Goal: Task Accomplishment & Management: Manage account settings

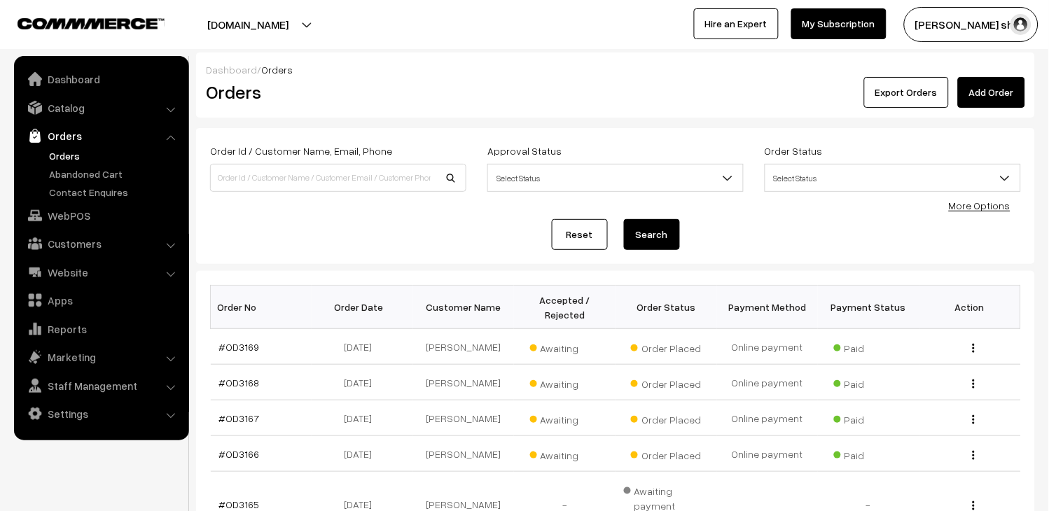
scroll to position [155, 0]
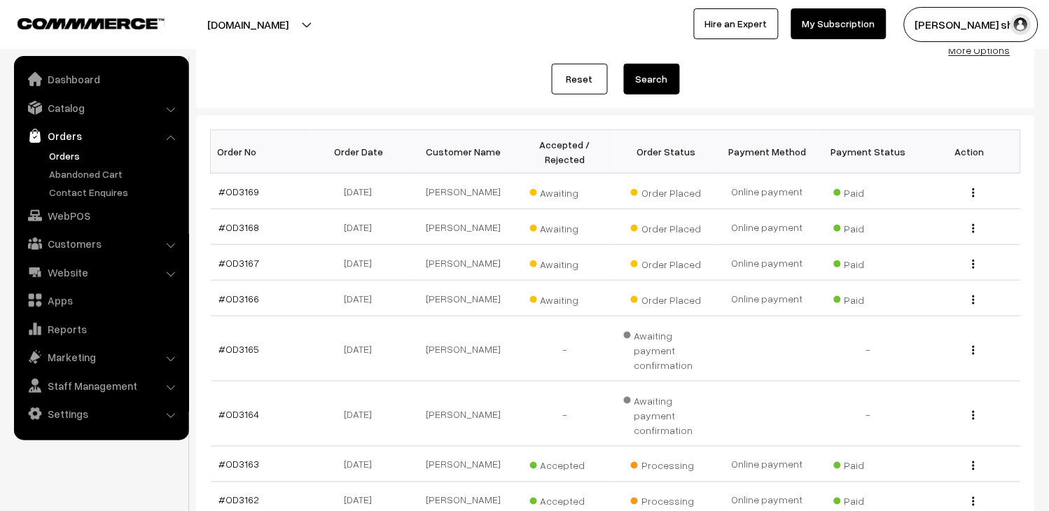
click at [53, 154] on link "Orders" at bounding box center [115, 155] width 139 height 15
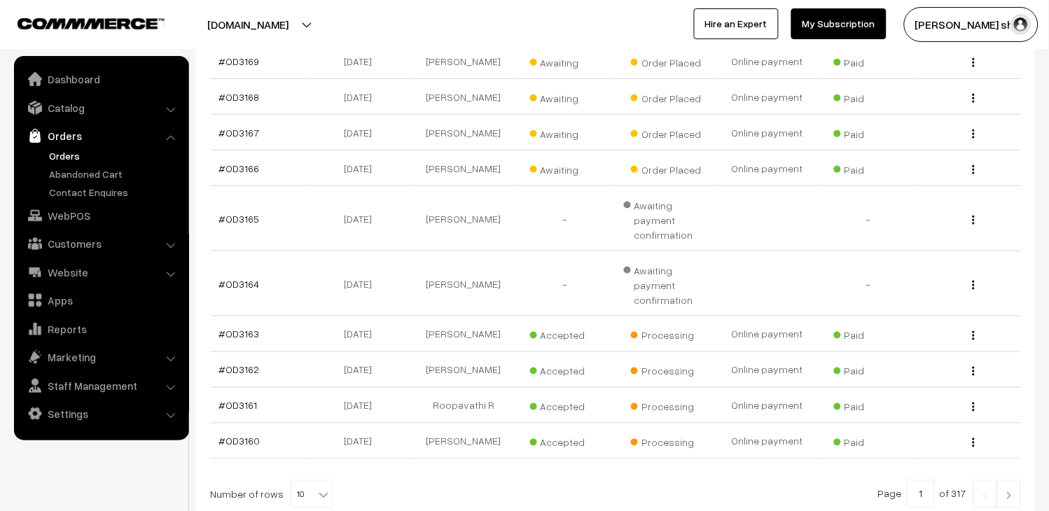
scroll to position [311, 0]
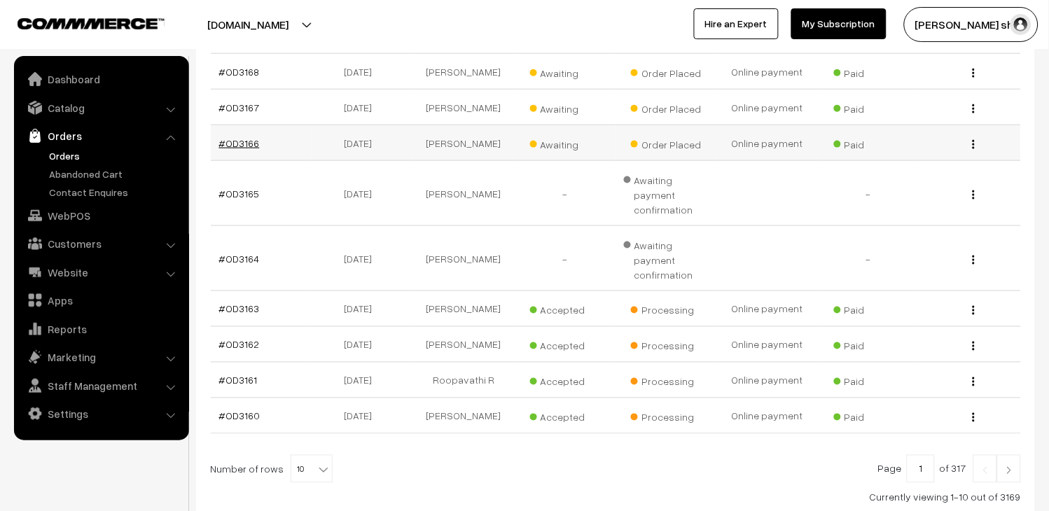
click at [254, 149] on link "#OD3166" at bounding box center [239, 143] width 41 height 12
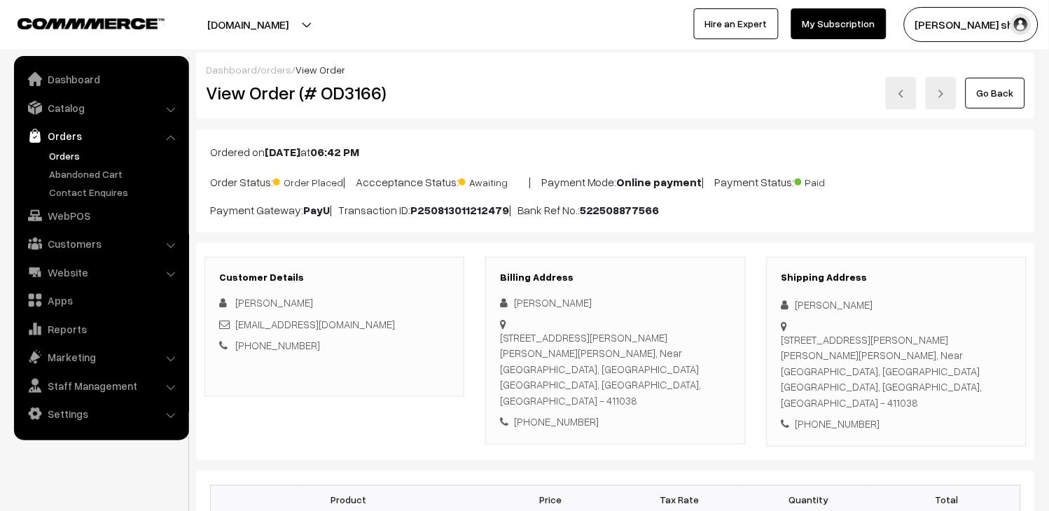
click at [367, 326] on div "[EMAIL_ADDRESS][DOMAIN_NAME]" at bounding box center [334, 325] width 230 height 16
copy div "[EMAIL_ADDRESS][DOMAIN_NAME]"
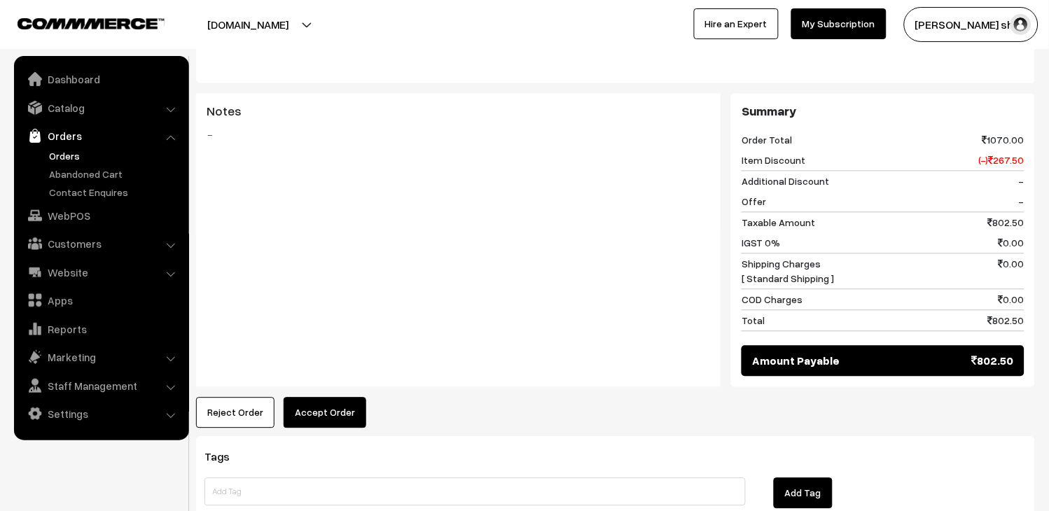
click at [340, 398] on button "Accept Order" at bounding box center [325, 413] width 83 height 31
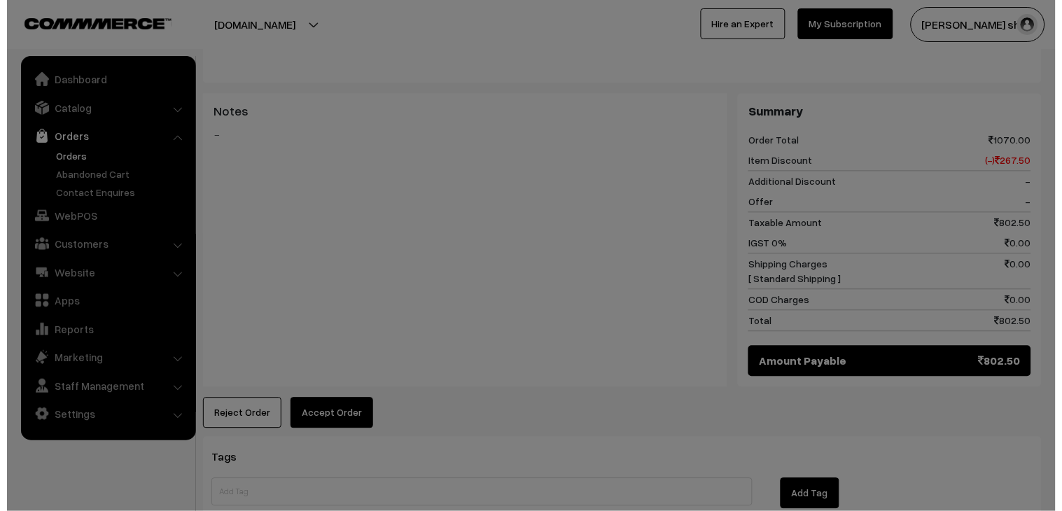
scroll to position [543, 0]
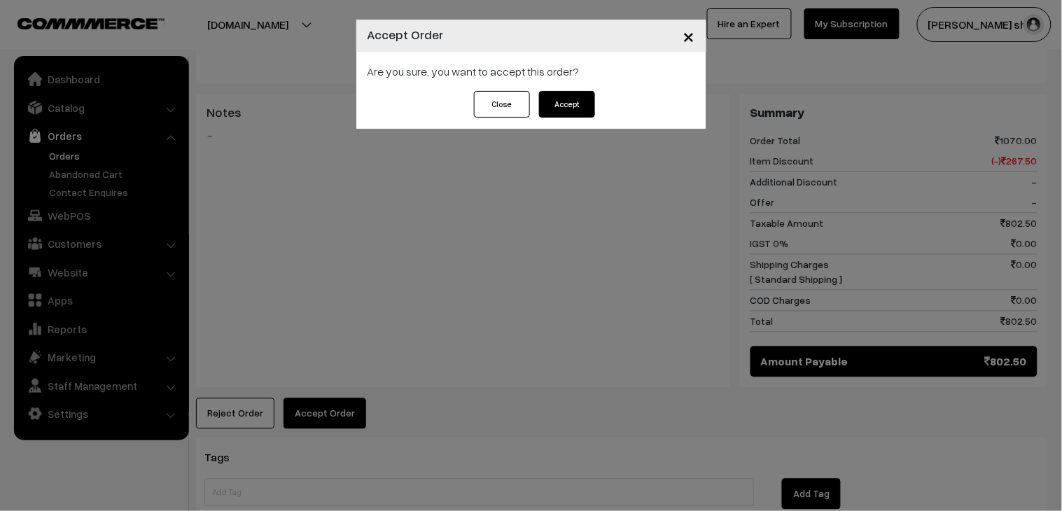
click at [570, 108] on button "Accept" at bounding box center [567, 104] width 56 height 27
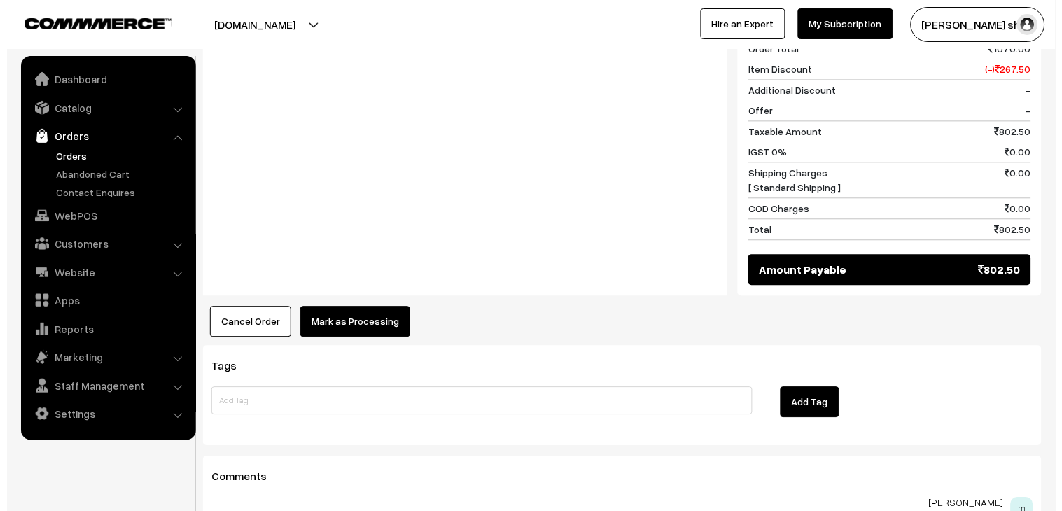
scroll to position [783, 0]
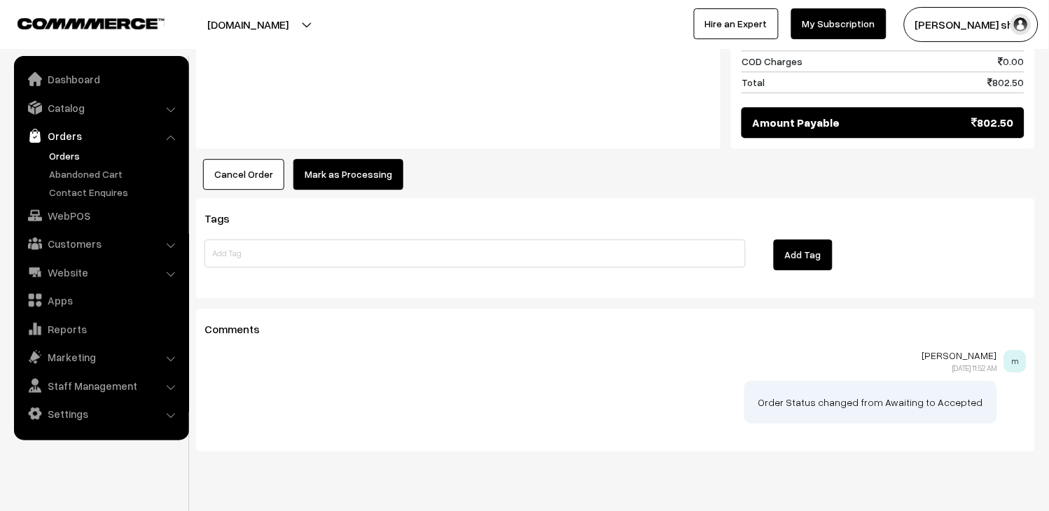
click at [345, 159] on button "Mark as Processing" at bounding box center [348, 174] width 110 height 31
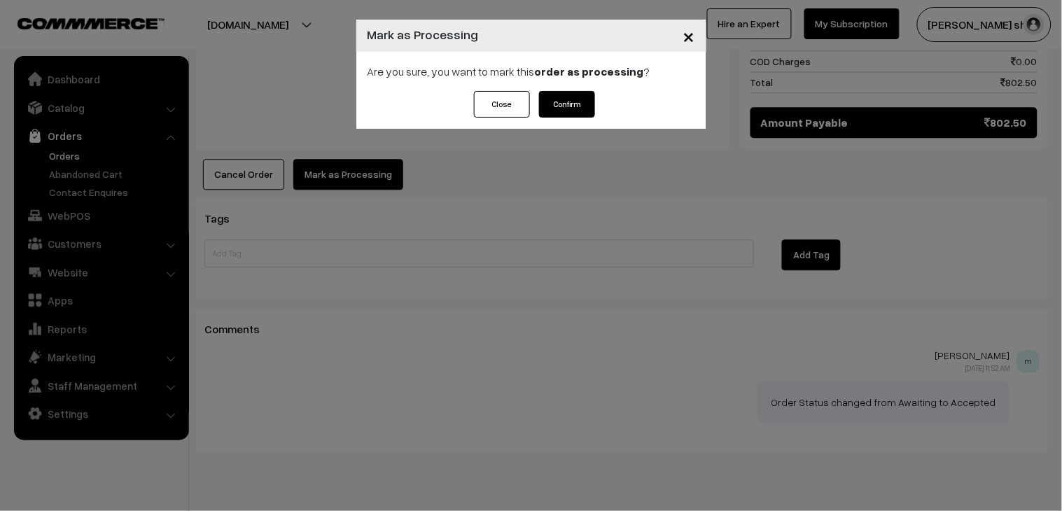
click at [563, 103] on button "Confirm" at bounding box center [567, 104] width 56 height 27
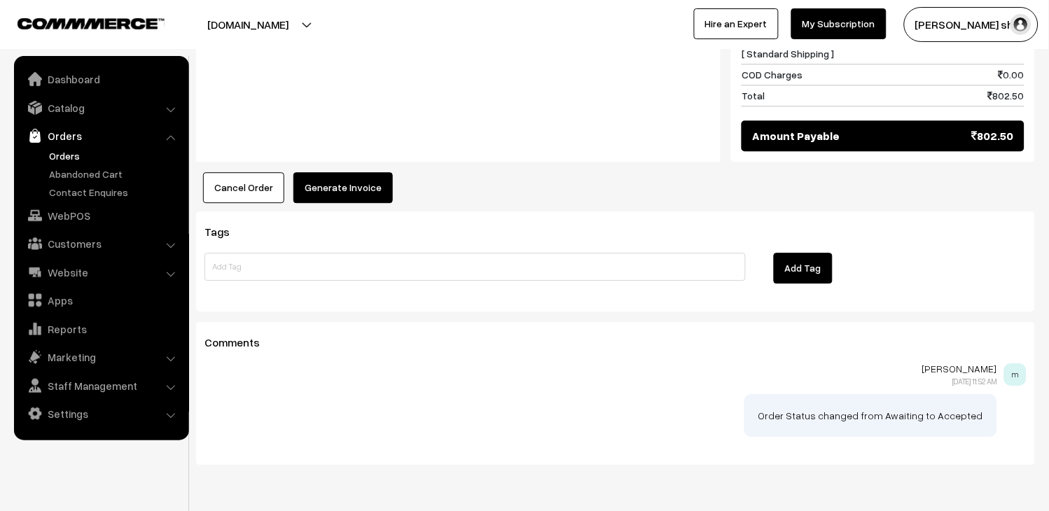
click at [334, 172] on button "Generate Invoice" at bounding box center [342, 187] width 99 height 31
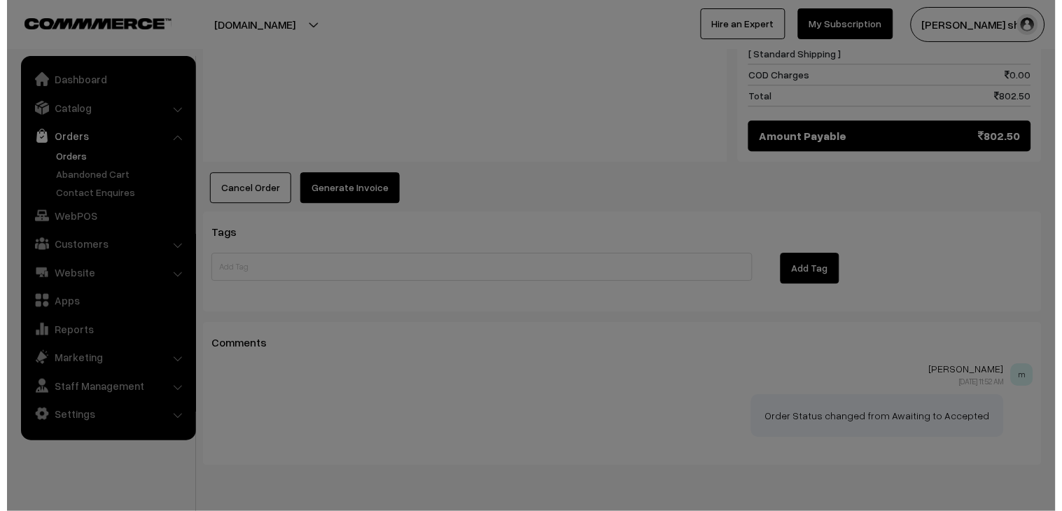
scroll to position [769, 0]
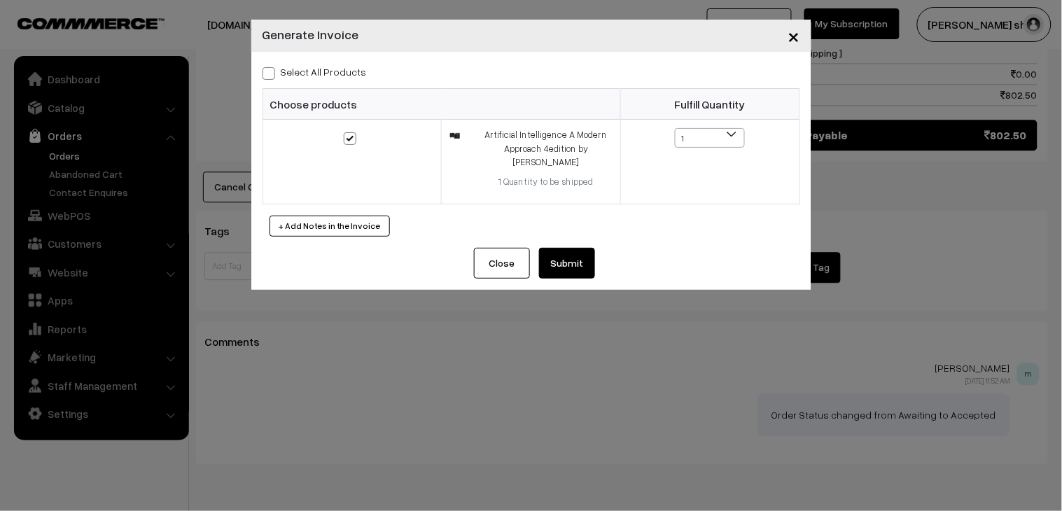
click at [560, 261] on button "Submit" at bounding box center [567, 263] width 56 height 31
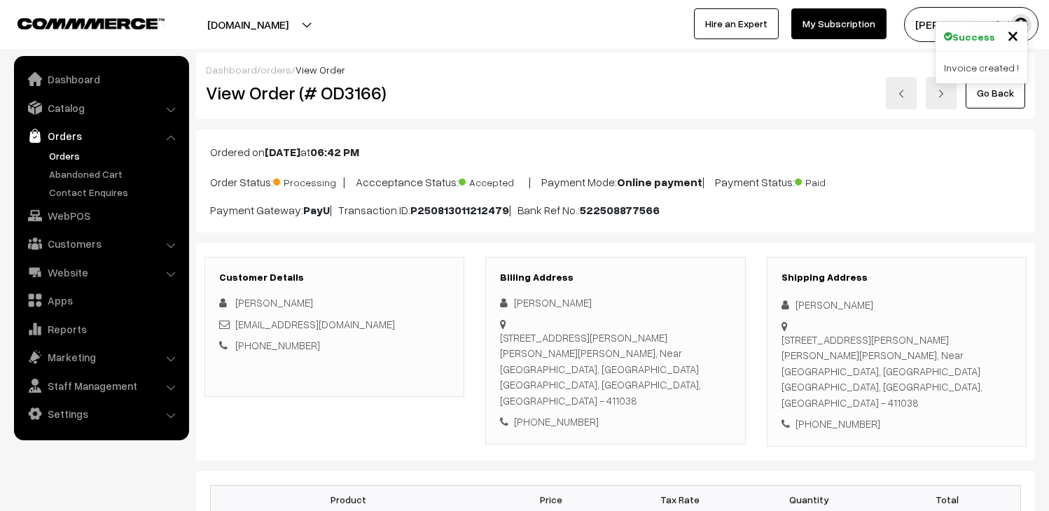
scroll to position [768, 0]
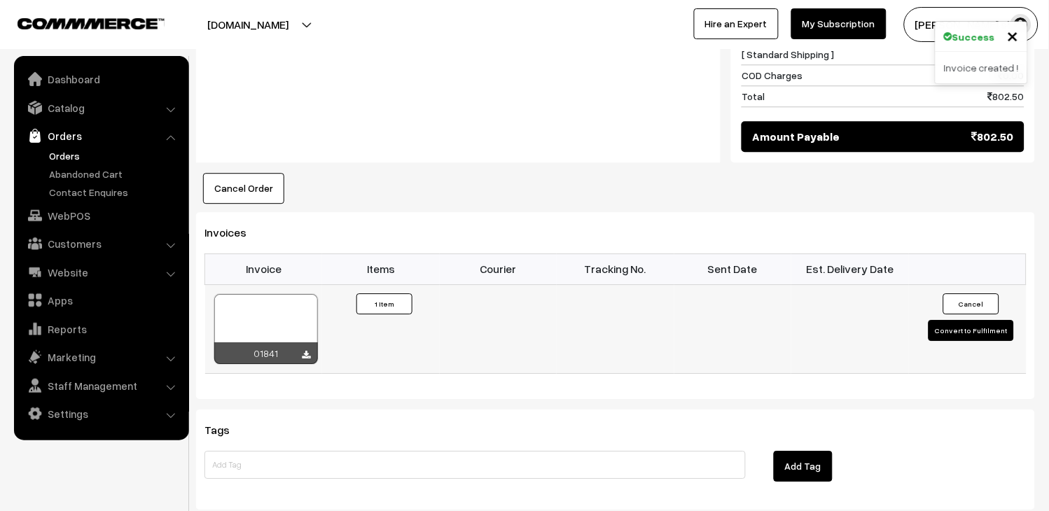
click at [275, 294] on div at bounding box center [266, 329] width 104 height 70
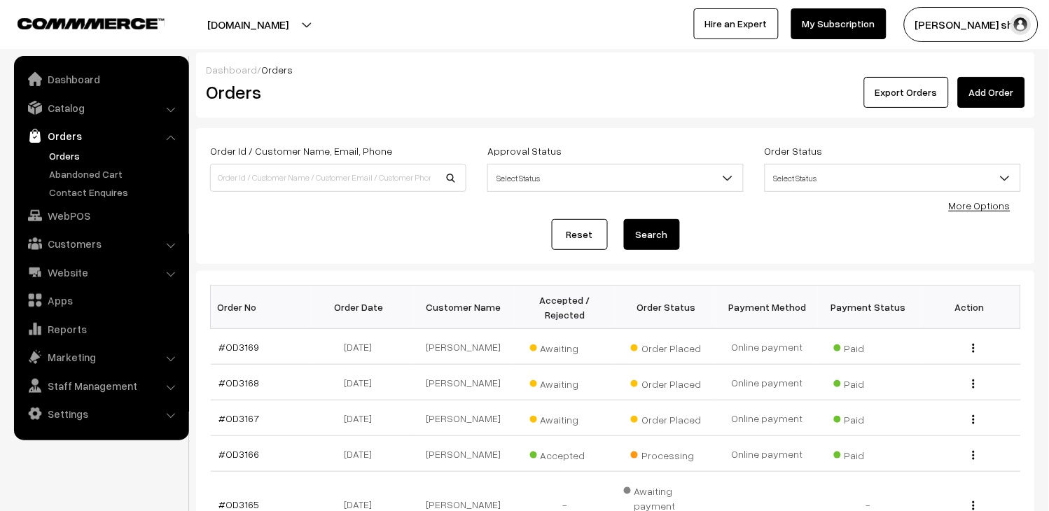
click at [69, 156] on link "Orders" at bounding box center [115, 155] width 139 height 15
click at [238, 424] on link "#OD3167" at bounding box center [239, 419] width 41 height 12
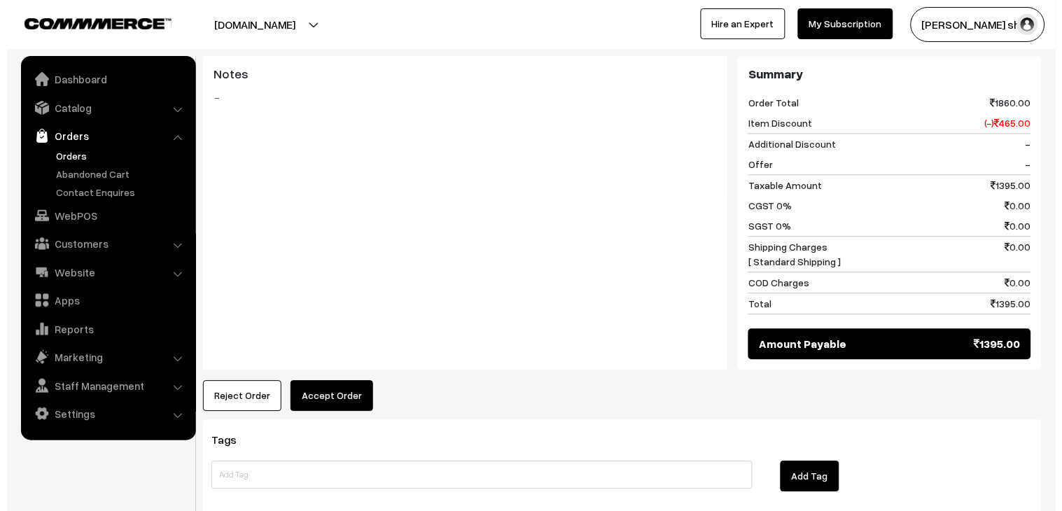
scroll to position [710, 0]
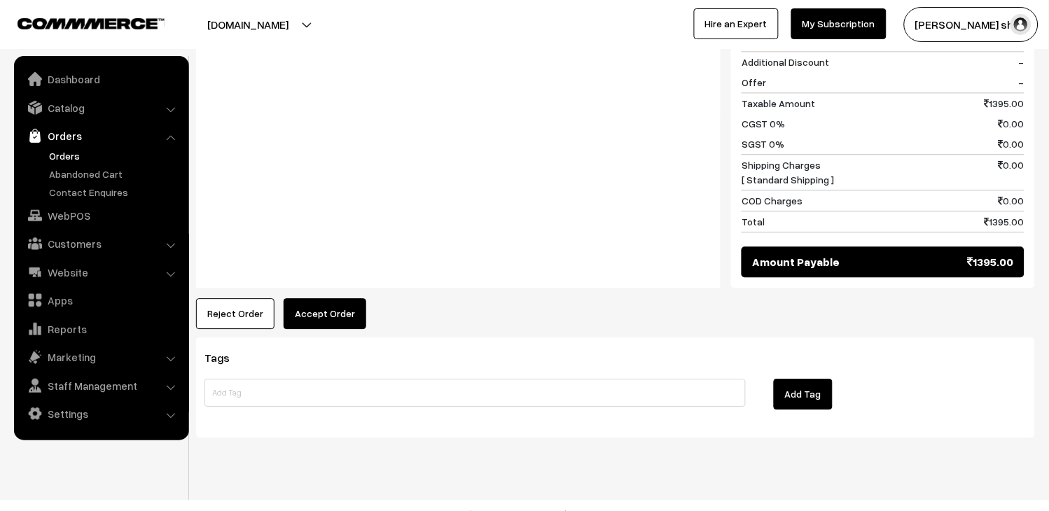
click at [340, 298] on button "Accept Order" at bounding box center [325, 313] width 83 height 31
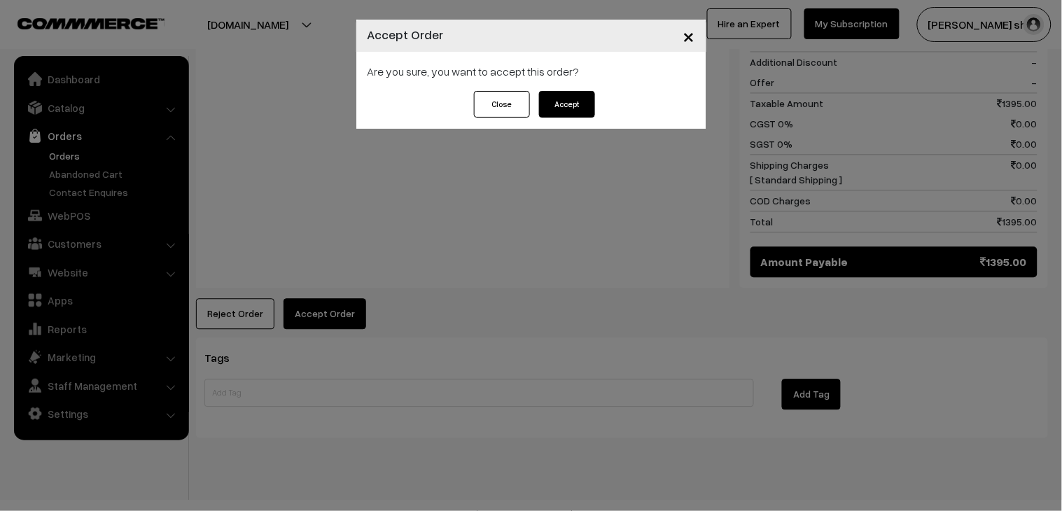
click at [555, 106] on button "Accept" at bounding box center [567, 104] width 56 height 27
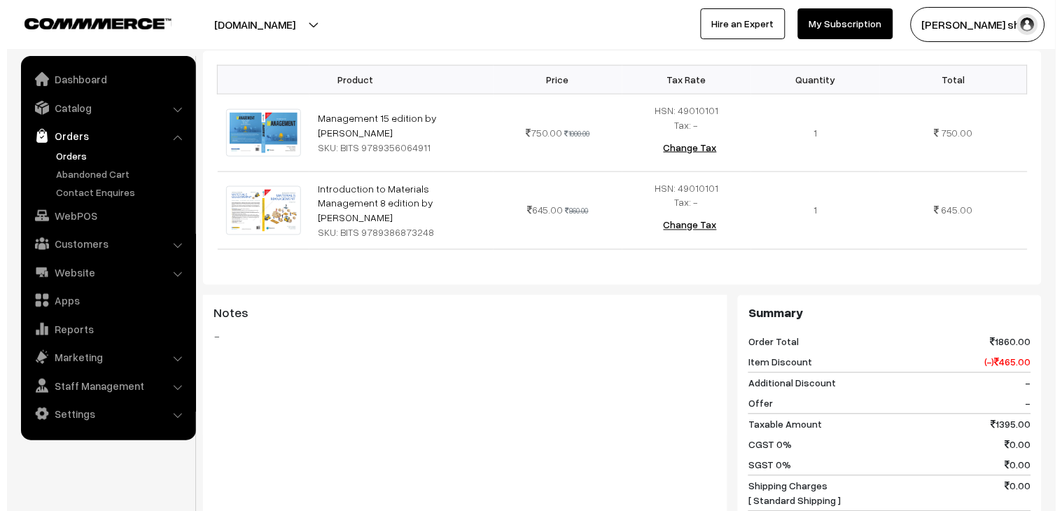
scroll to position [778, 0]
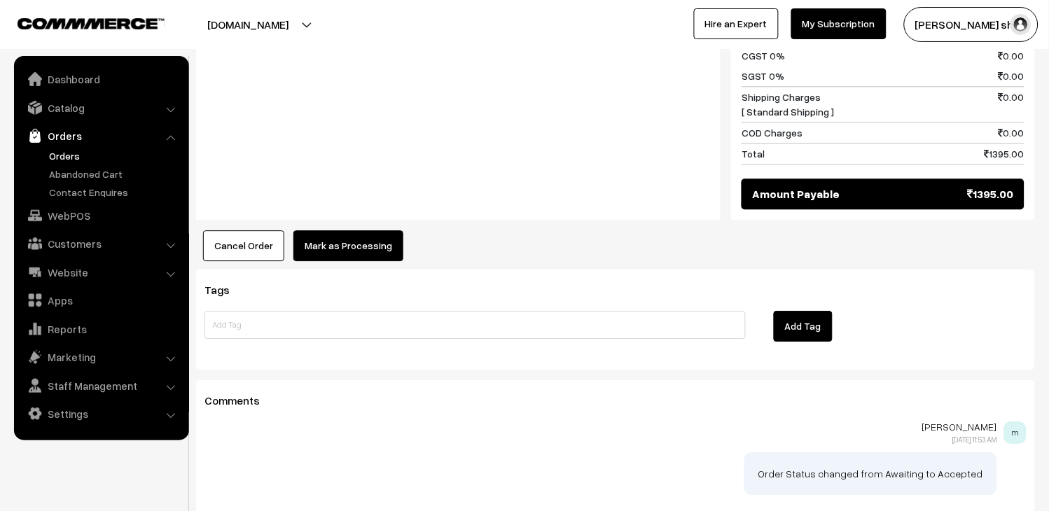
click at [359, 230] on button "Mark as Processing" at bounding box center [348, 245] width 110 height 31
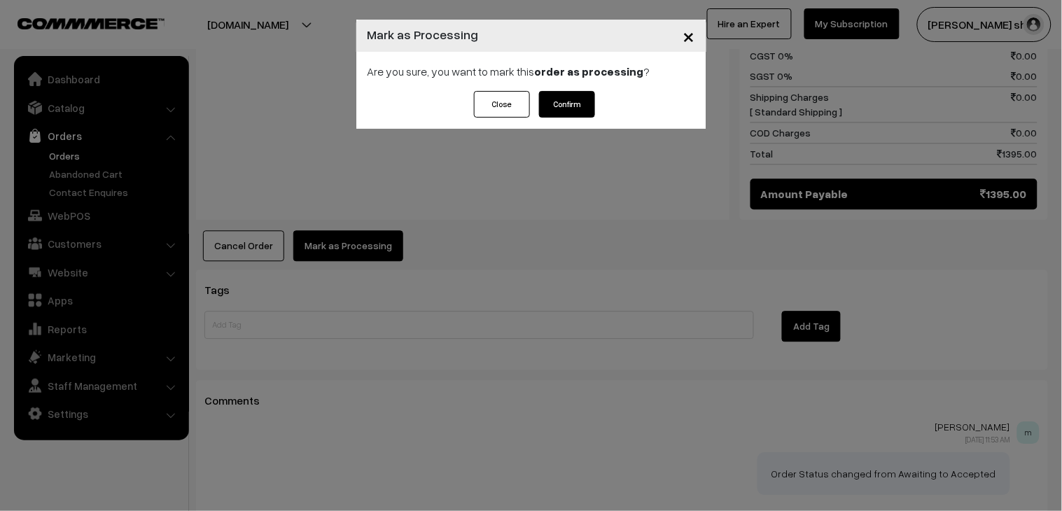
click at [541, 106] on button "Confirm" at bounding box center [567, 104] width 56 height 27
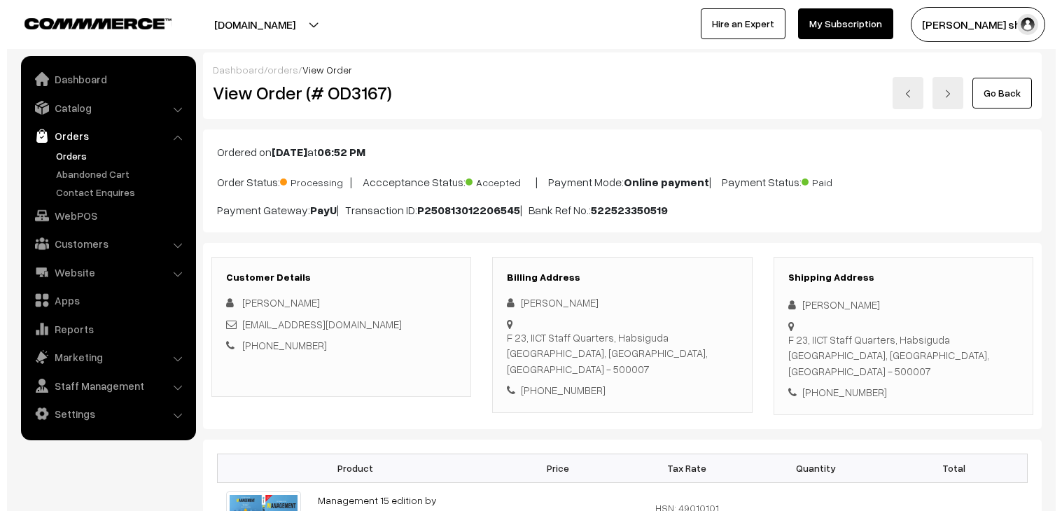
scroll to position [622, 0]
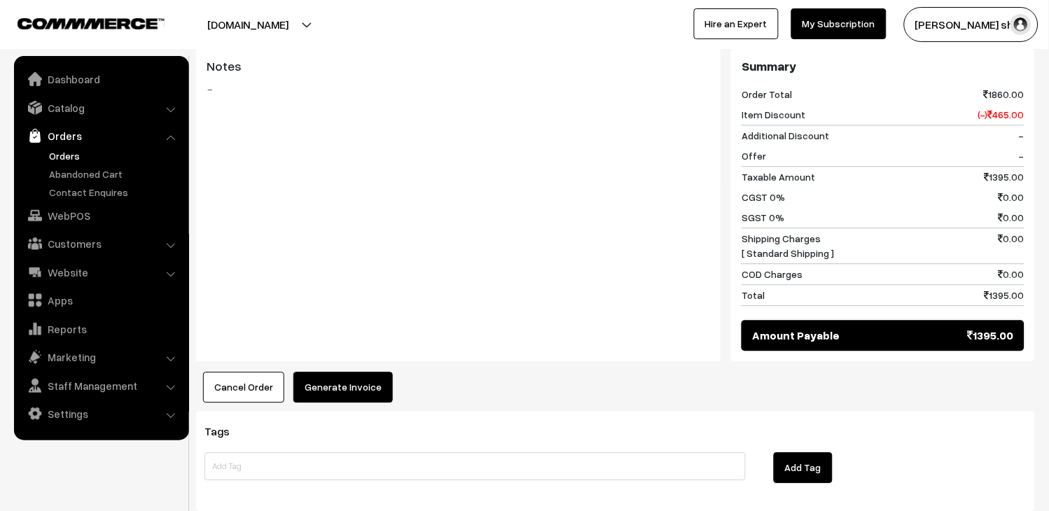
click at [348, 372] on button "Generate Invoice" at bounding box center [342, 387] width 99 height 31
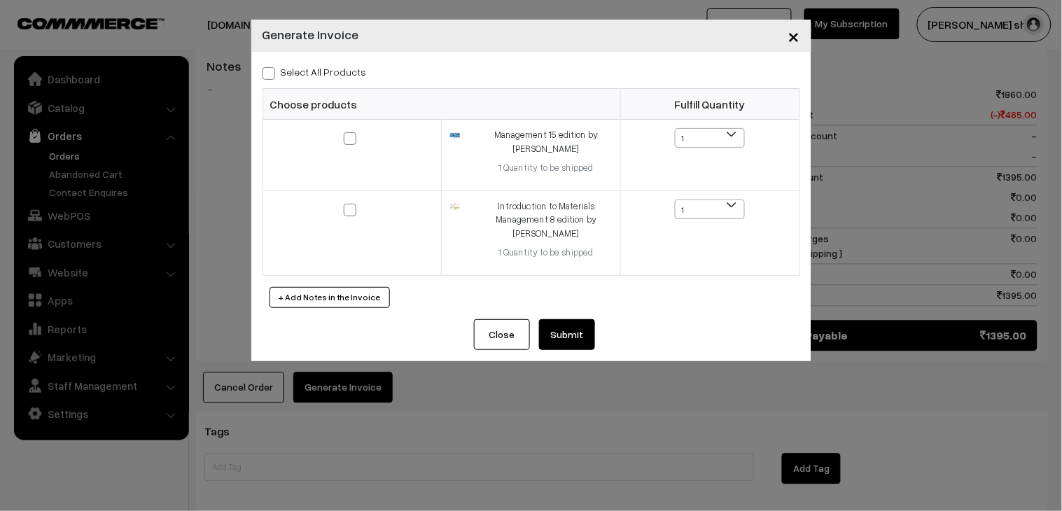
click at [276, 68] on label "Select All Products" at bounding box center [315, 71] width 104 height 15
click at [272, 68] on input "Select All Products" at bounding box center [267, 71] width 9 height 9
checkbox input "true"
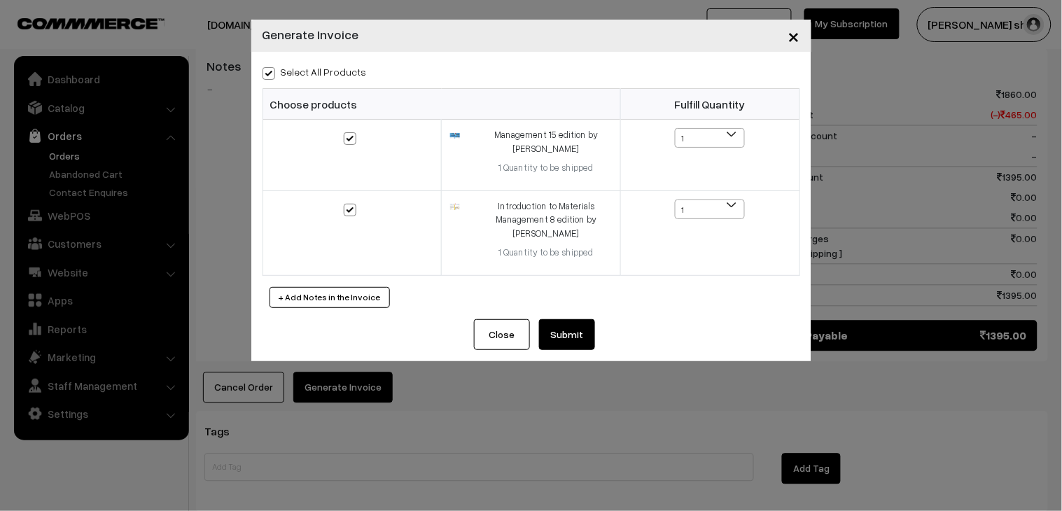
click at [559, 329] on button "Submit" at bounding box center [567, 334] width 56 height 31
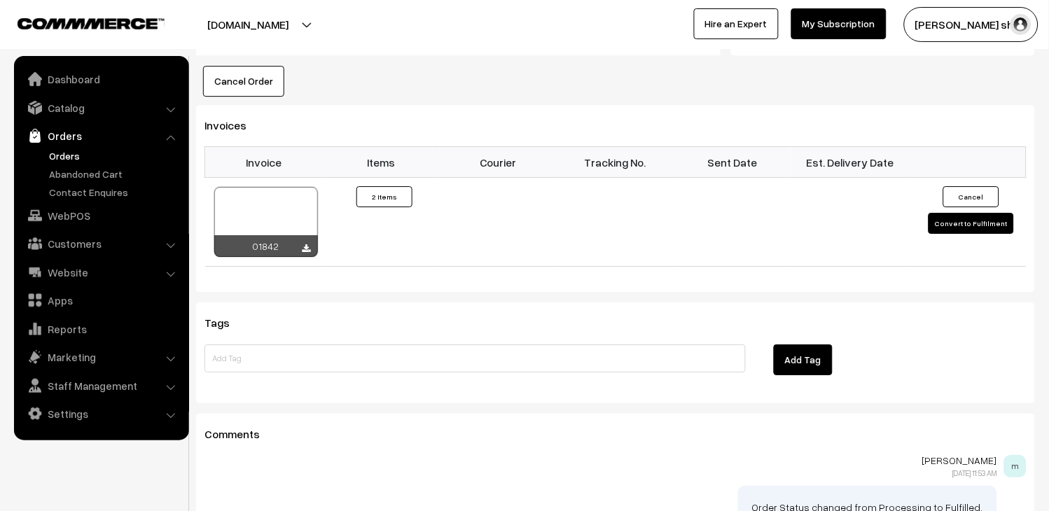
scroll to position [1011, 0]
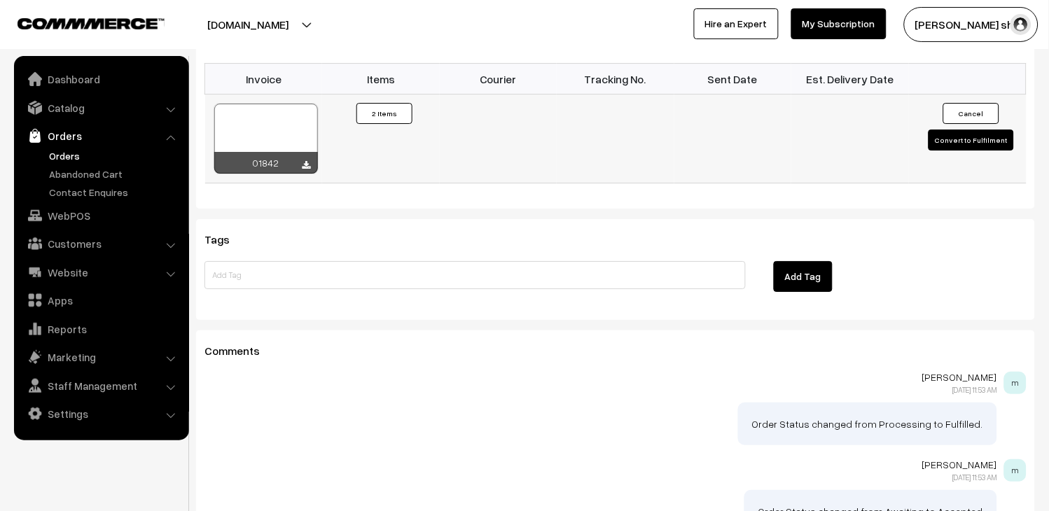
click at [289, 104] on div at bounding box center [266, 139] width 104 height 70
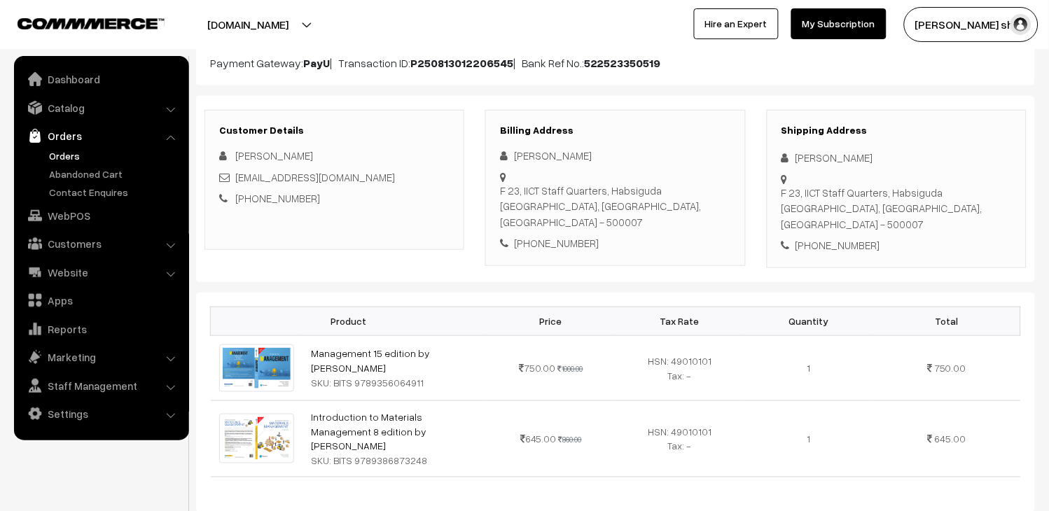
scroll to position [0, 0]
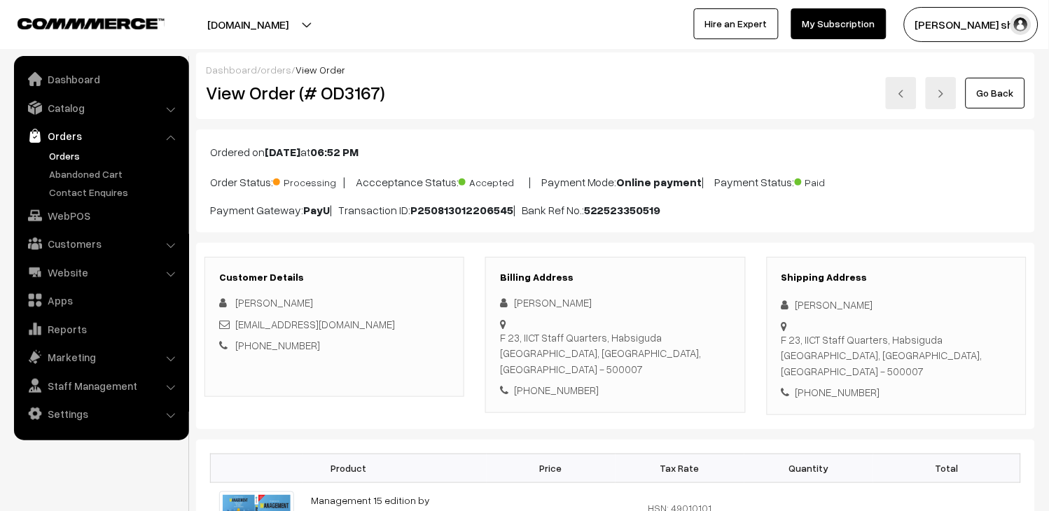
click at [897, 97] on link at bounding box center [901, 93] width 31 height 32
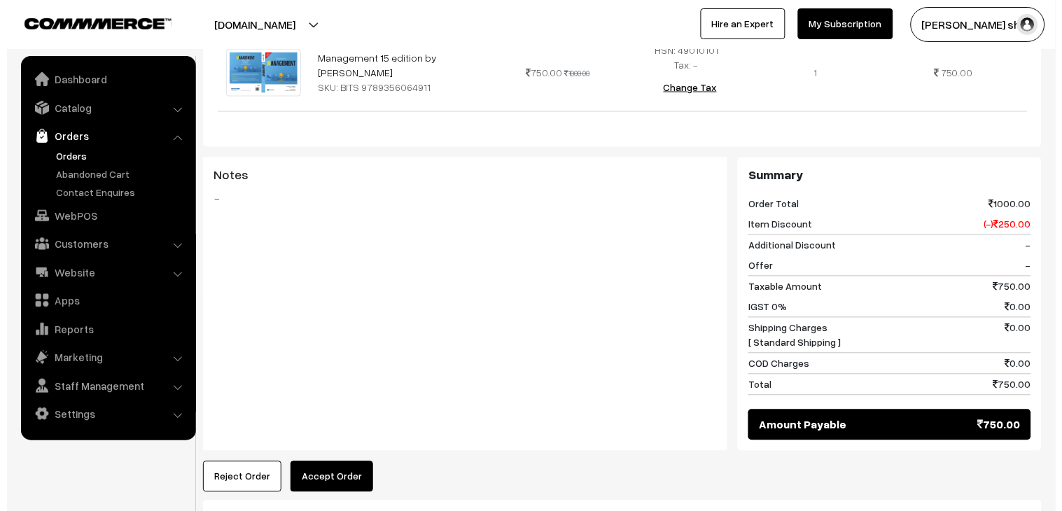
scroll to position [544, 0]
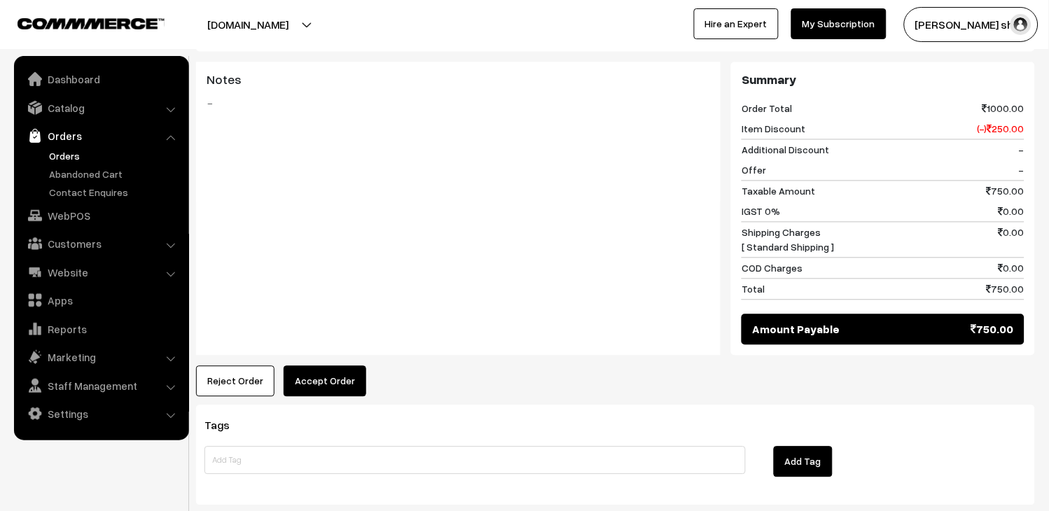
click at [352, 368] on button "Accept Order" at bounding box center [325, 381] width 83 height 31
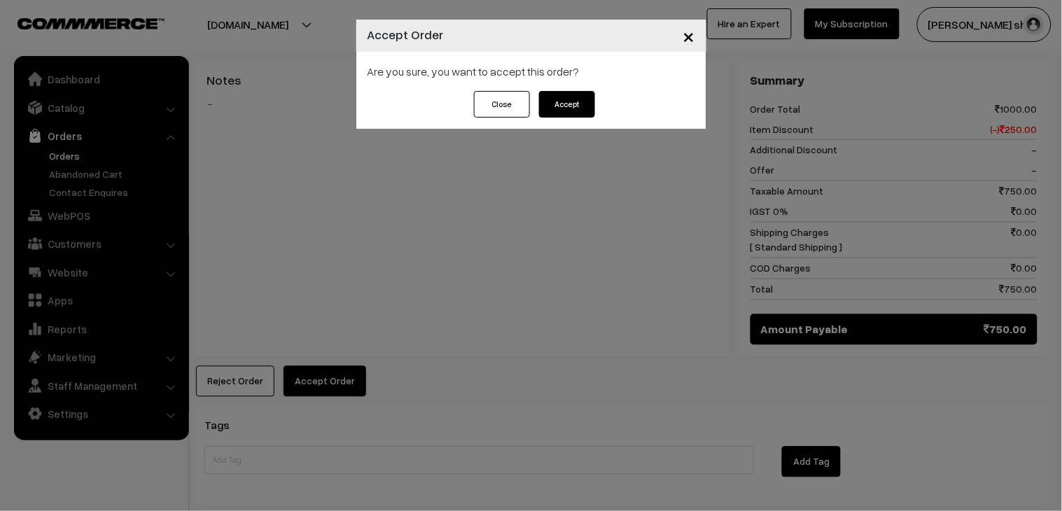
click at [557, 104] on button "Accept" at bounding box center [567, 104] width 56 height 27
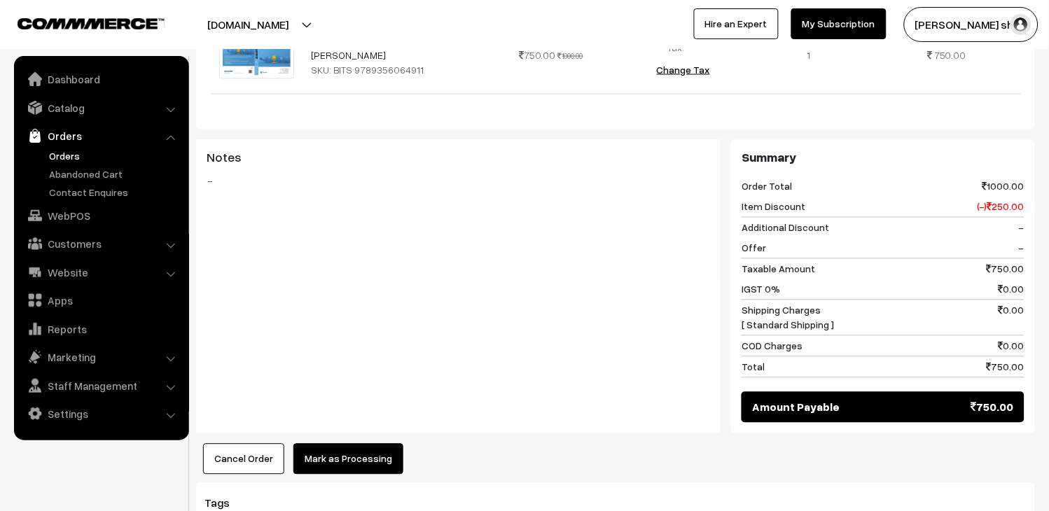
click at [348, 444] on button "Mark as Processing" at bounding box center [348, 459] width 110 height 31
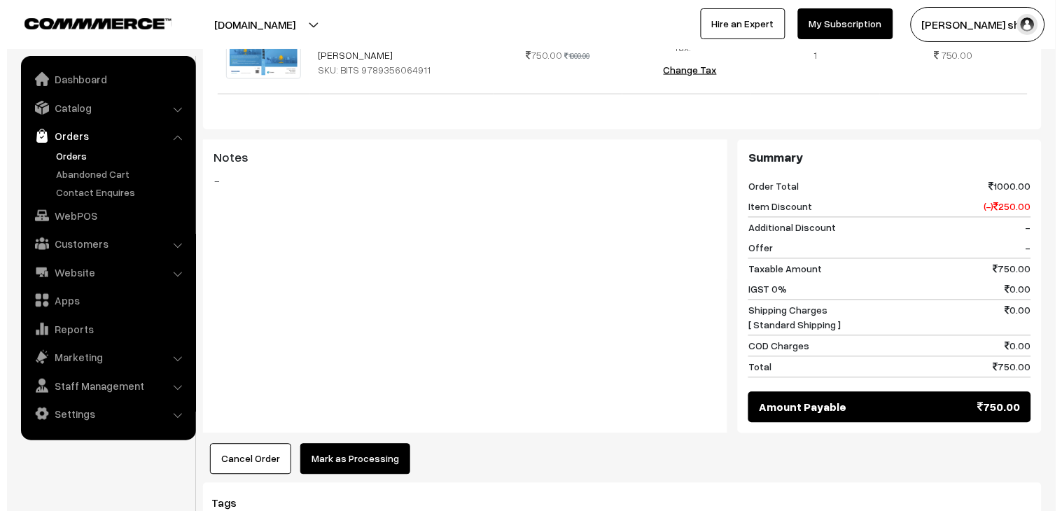
scroll to position [466, 0]
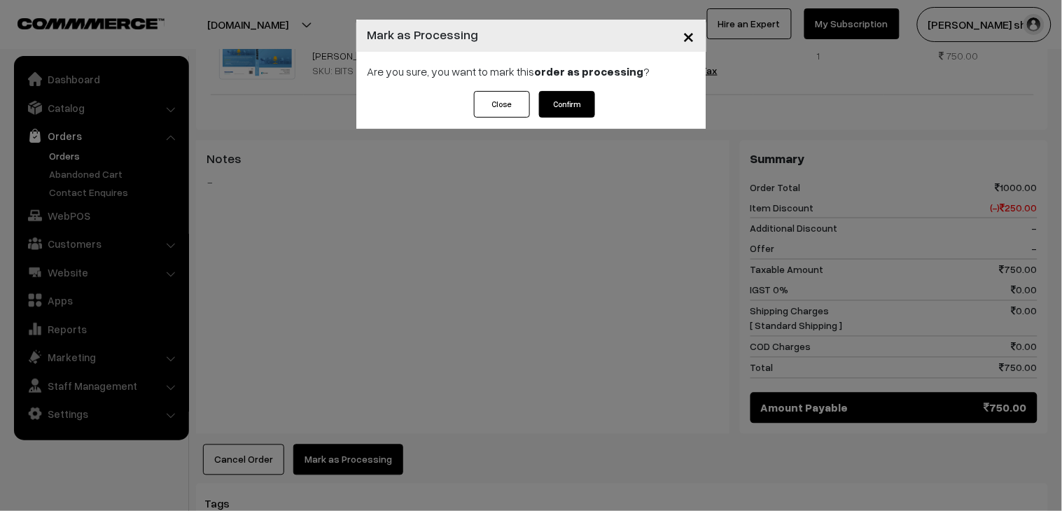
click at [578, 98] on button "Confirm" at bounding box center [567, 104] width 56 height 27
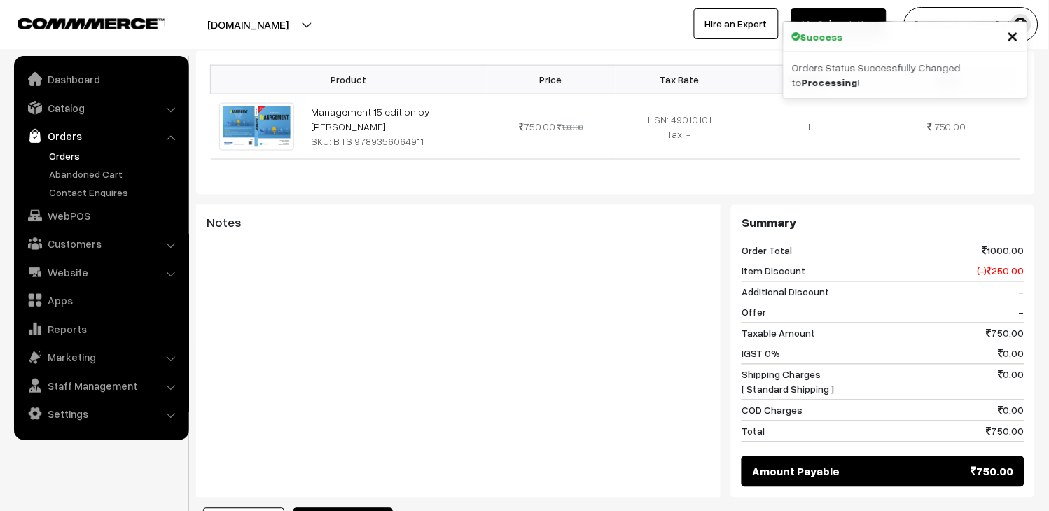
scroll to position [700, 0]
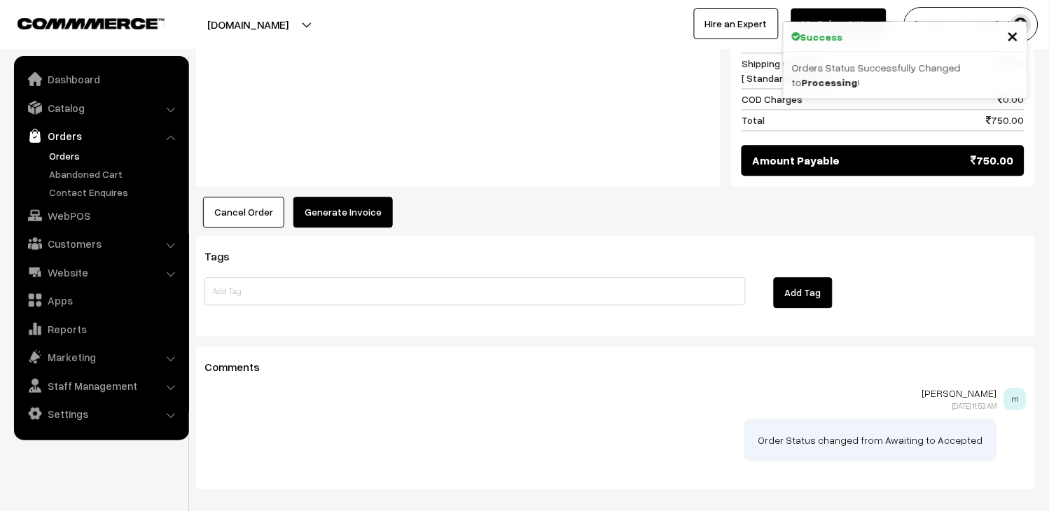
click at [357, 197] on button "Generate Invoice" at bounding box center [342, 212] width 99 height 31
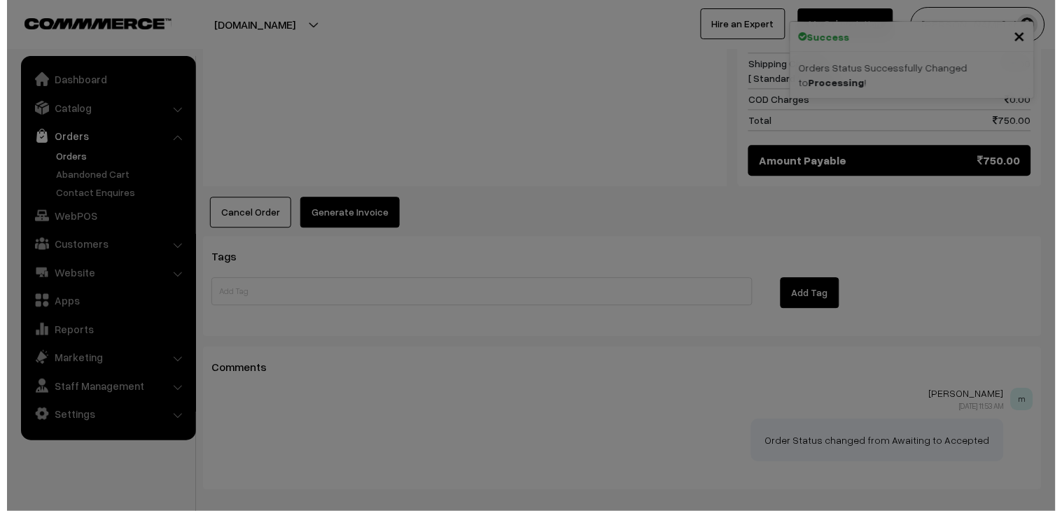
scroll to position [701, 0]
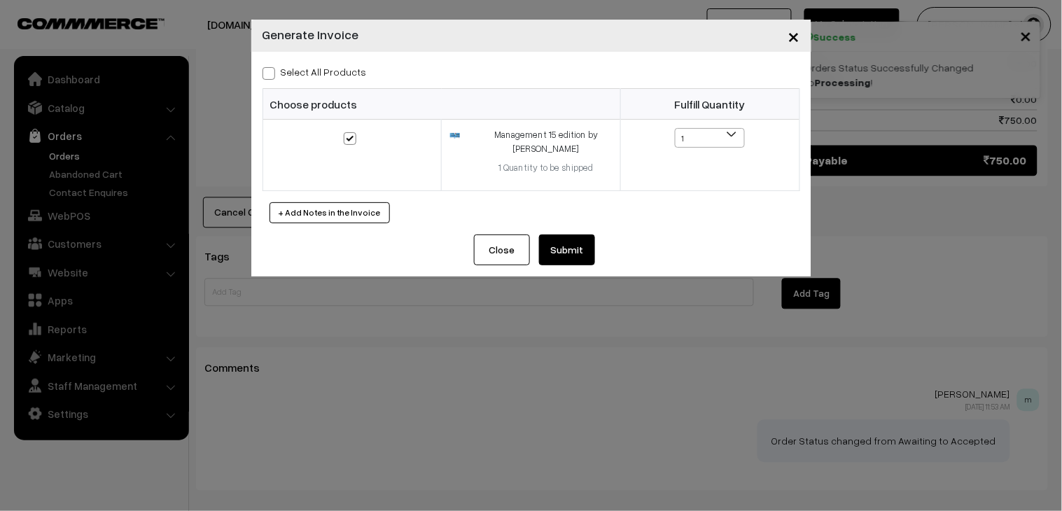
click at [588, 245] on button "Submit" at bounding box center [567, 250] width 56 height 31
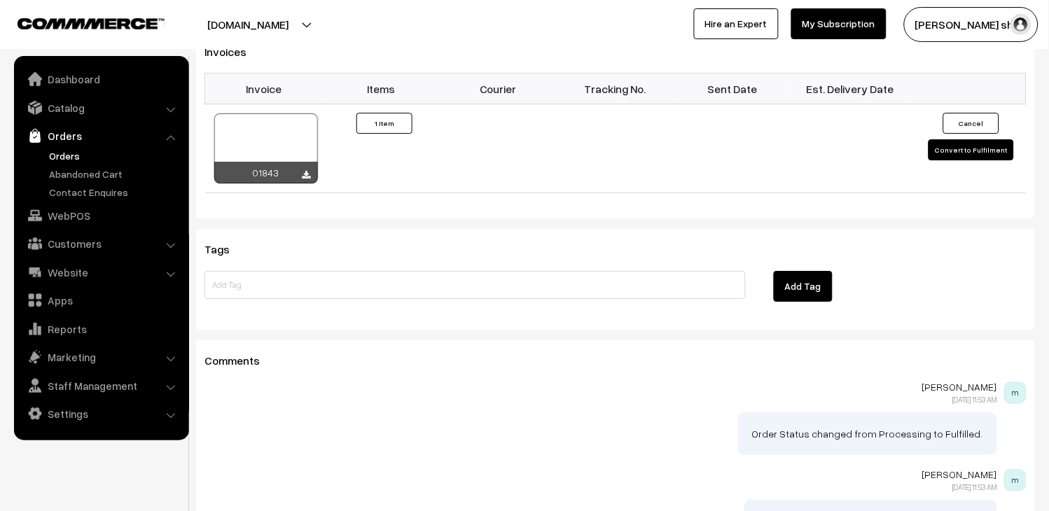
scroll to position [933, 0]
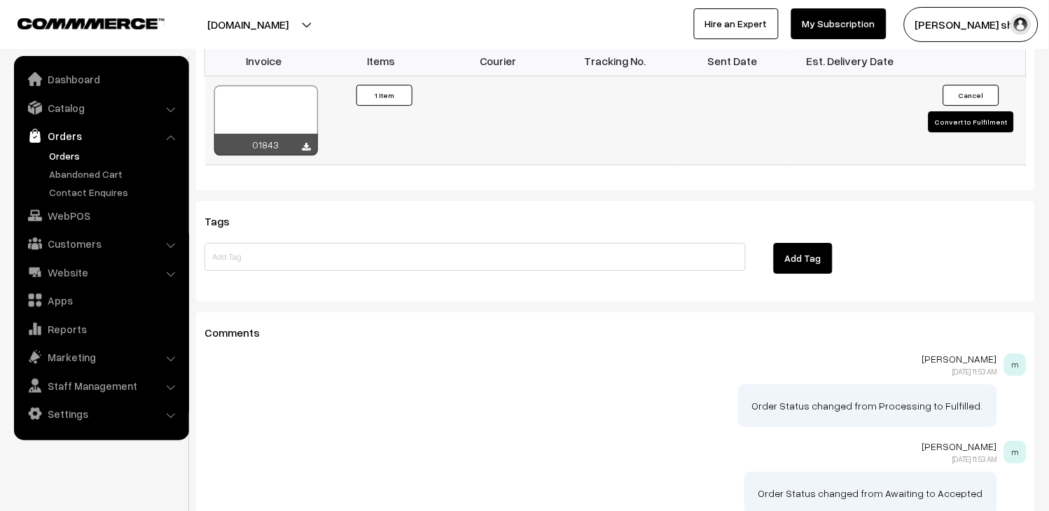
click at [288, 85] on div at bounding box center [266, 120] width 104 height 70
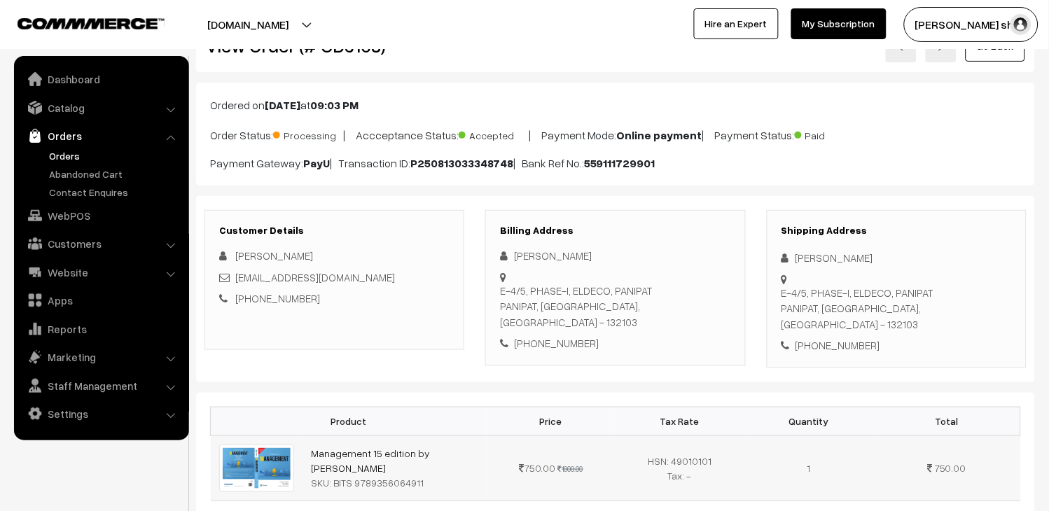
scroll to position [0, 0]
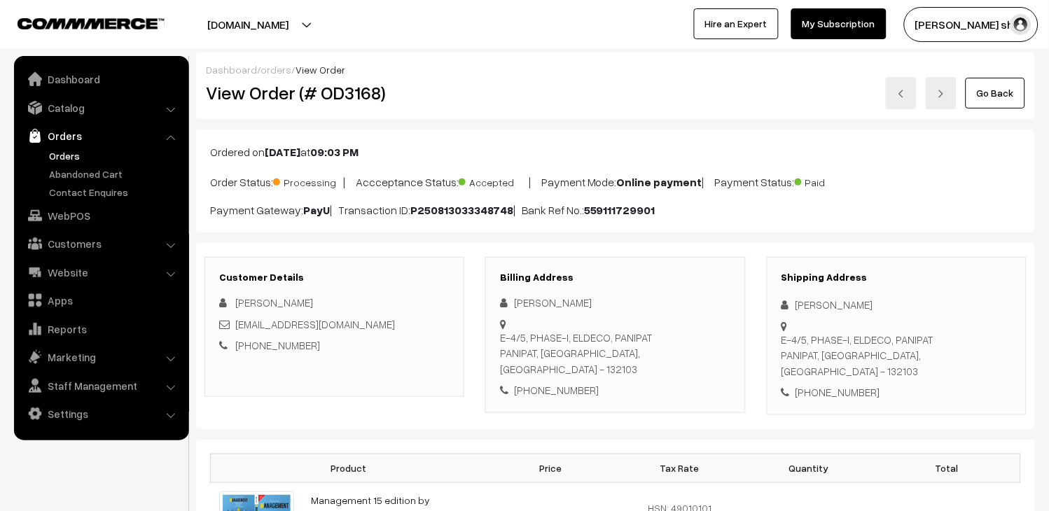
click at [907, 93] on link at bounding box center [901, 93] width 31 height 32
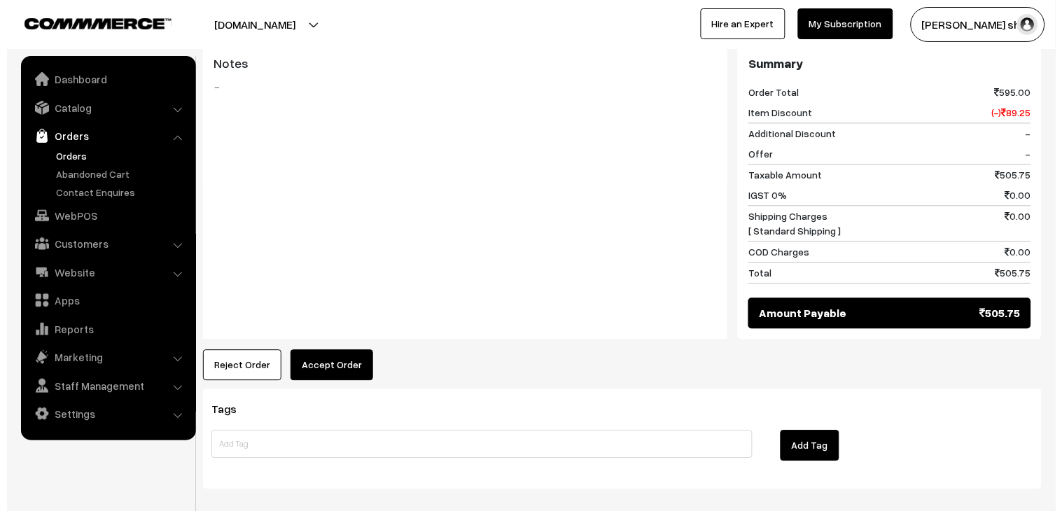
scroll to position [622, 0]
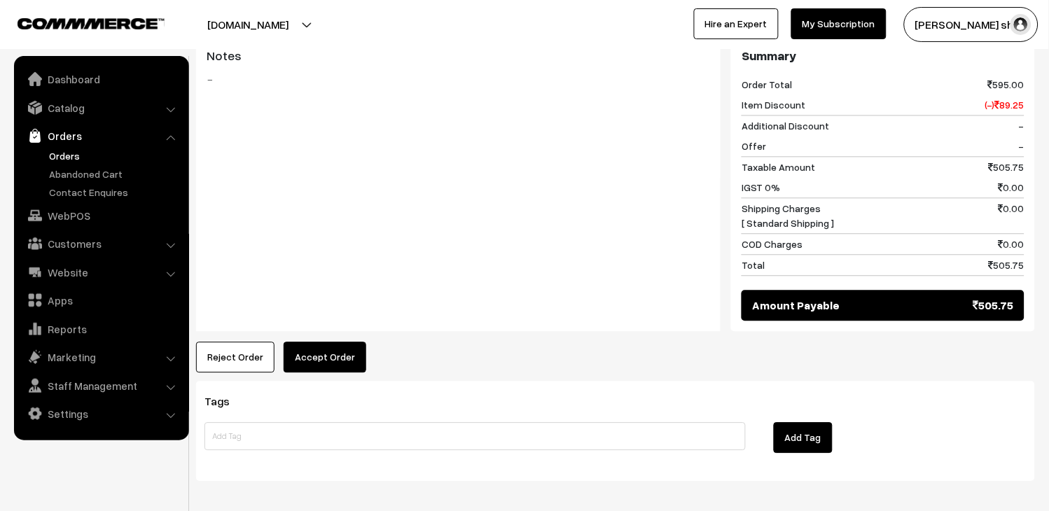
click at [345, 343] on button "Accept Order" at bounding box center [325, 357] width 83 height 31
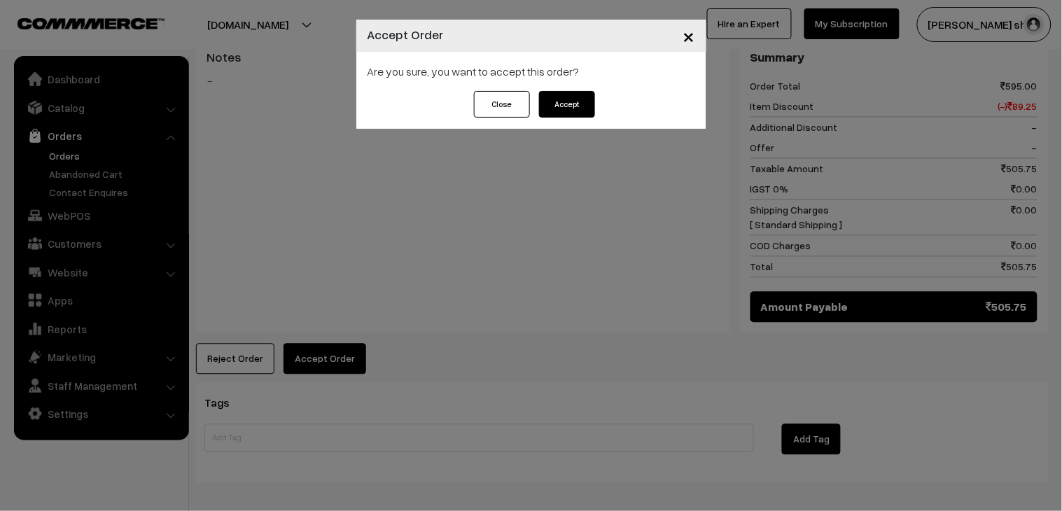
click at [595, 91] on div "Close Accept" at bounding box center [531, 104] width 128 height 27
click at [584, 110] on button "Accept" at bounding box center [567, 104] width 56 height 27
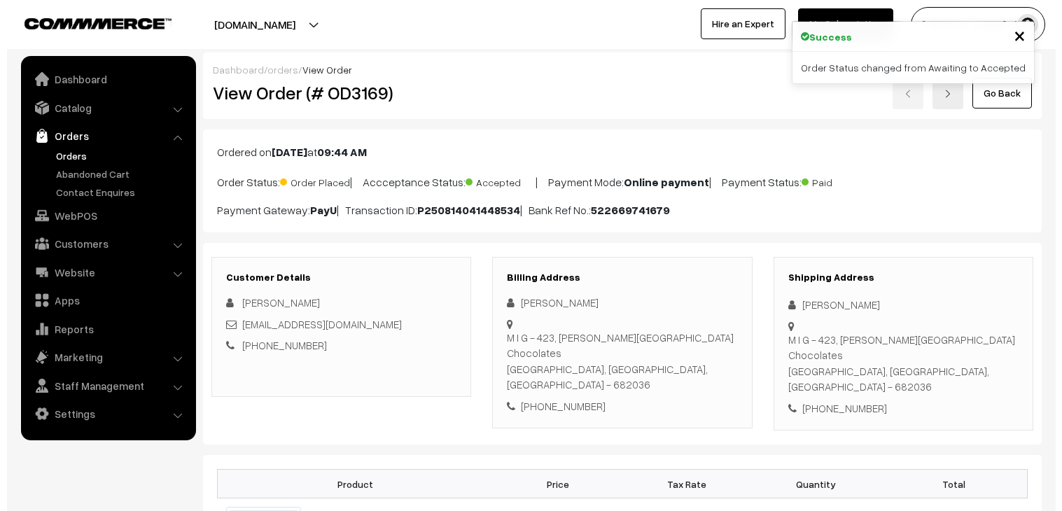
scroll to position [544, 0]
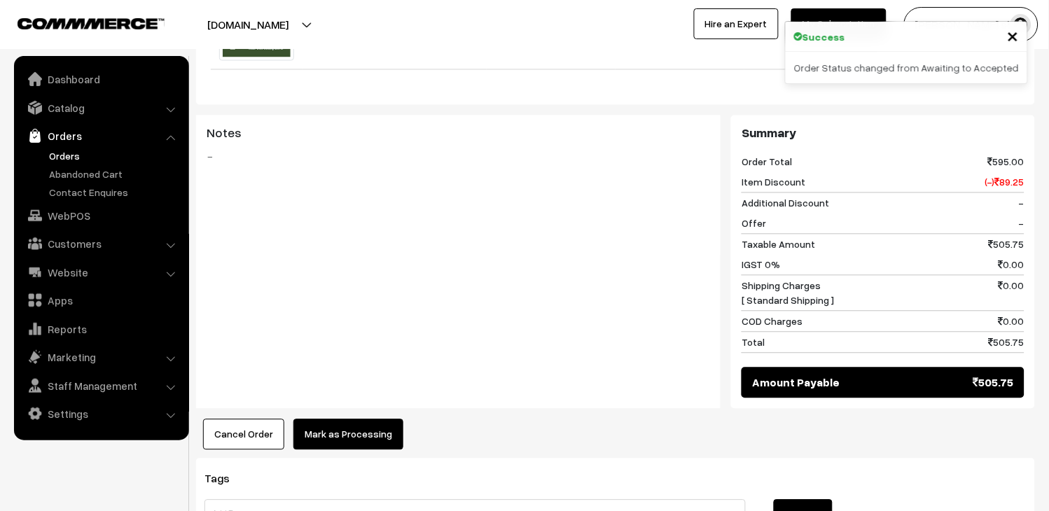
click at [380, 420] on button "Mark as Processing" at bounding box center [348, 435] width 110 height 31
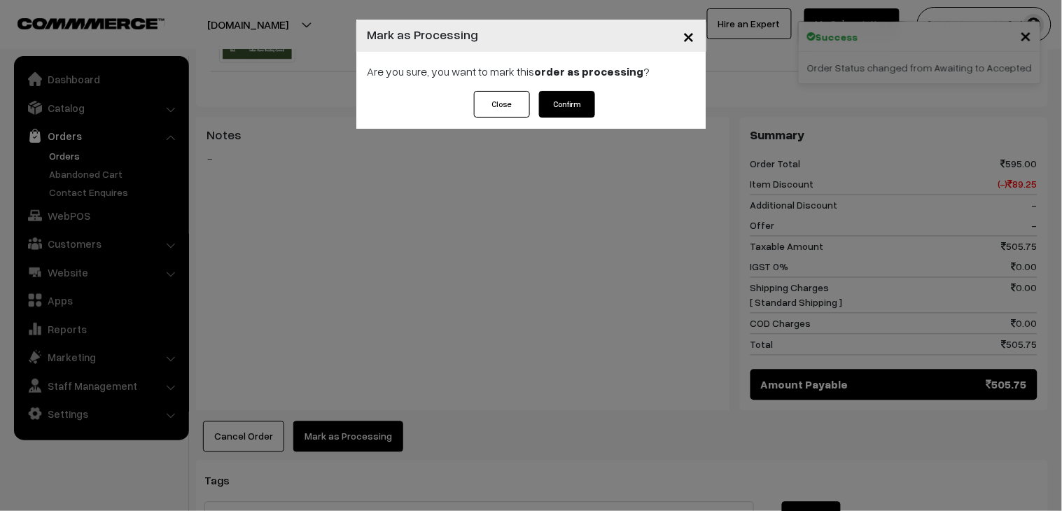
click at [573, 96] on button "Confirm" at bounding box center [567, 104] width 56 height 27
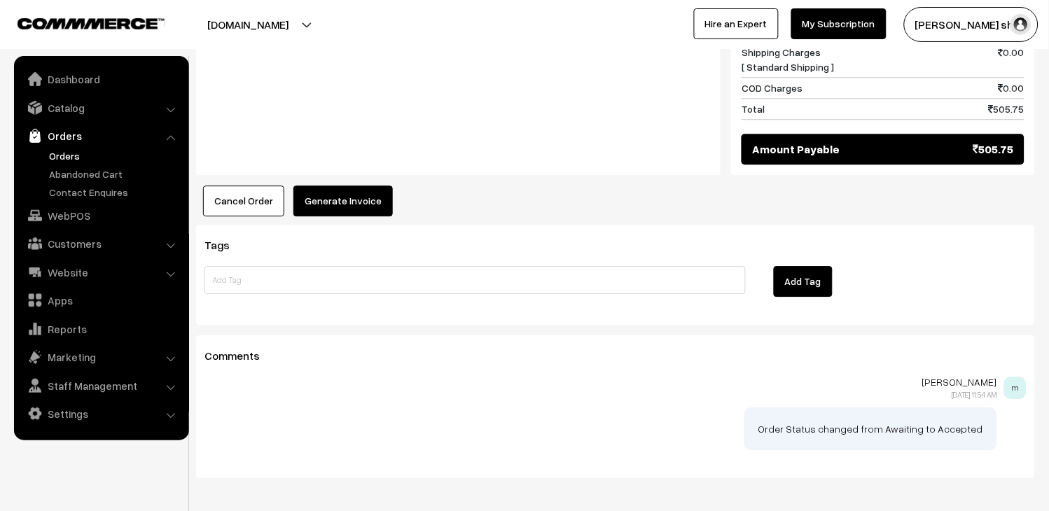
click at [377, 186] on button "Generate Invoice" at bounding box center [342, 201] width 99 height 31
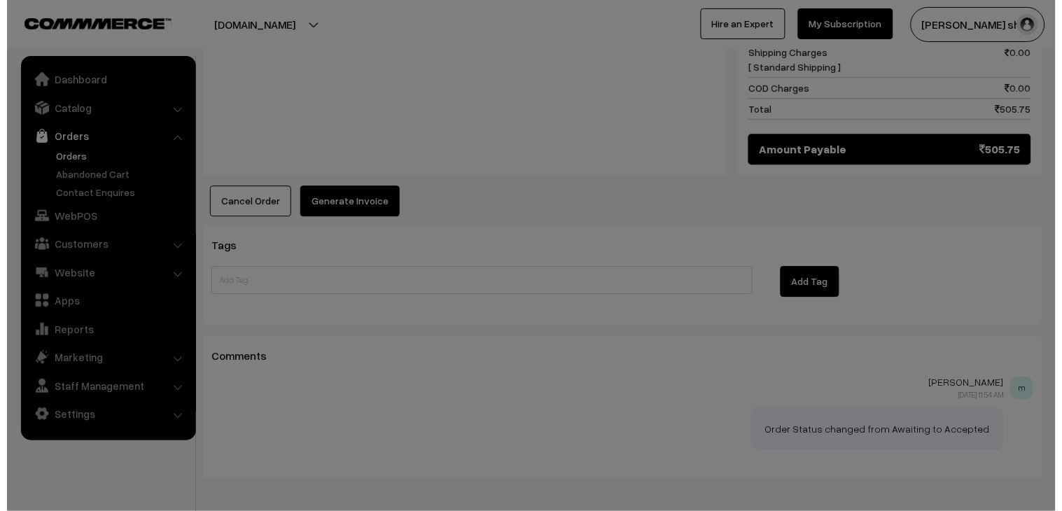
scroll to position [780, 0]
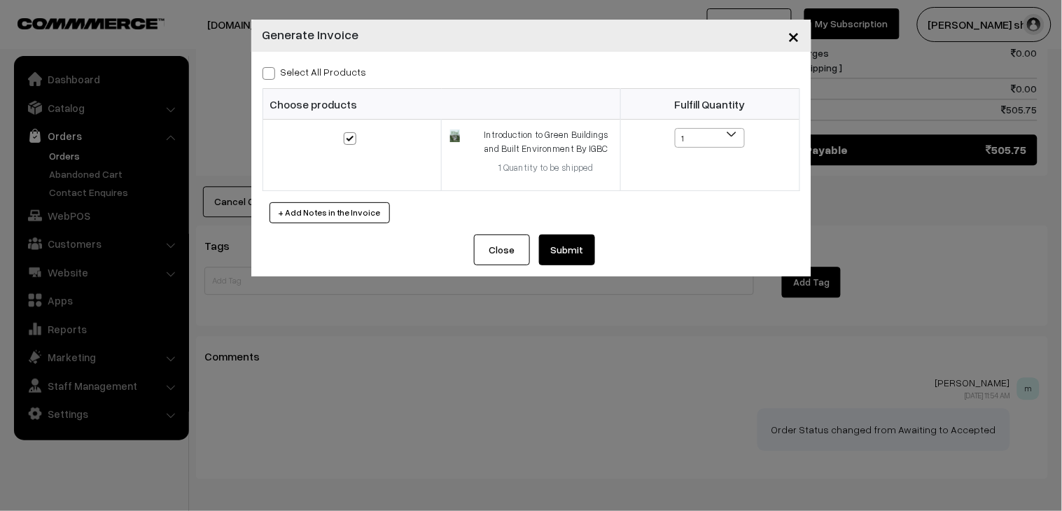
click at [565, 249] on button "Submit" at bounding box center [567, 250] width 56 height 31
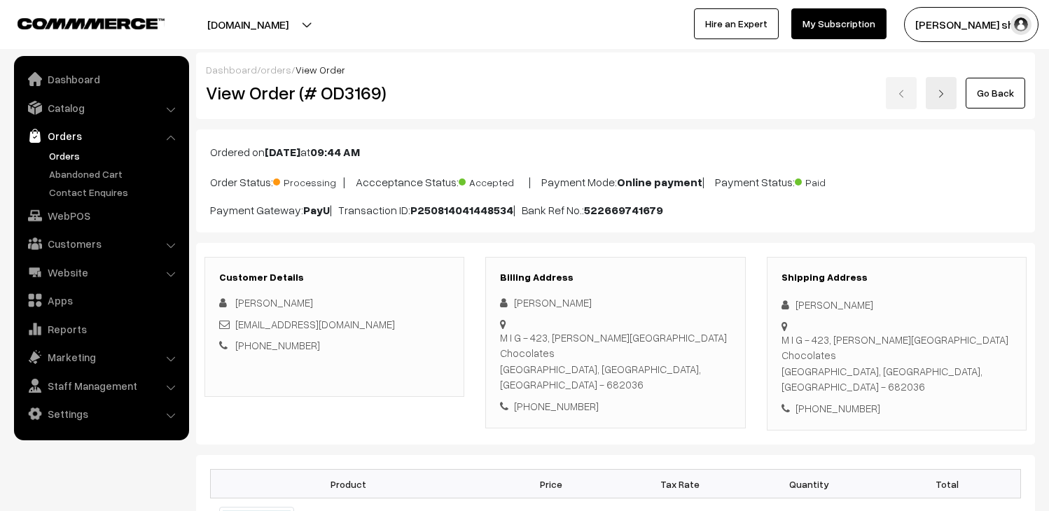
scroll to position [777, 0]
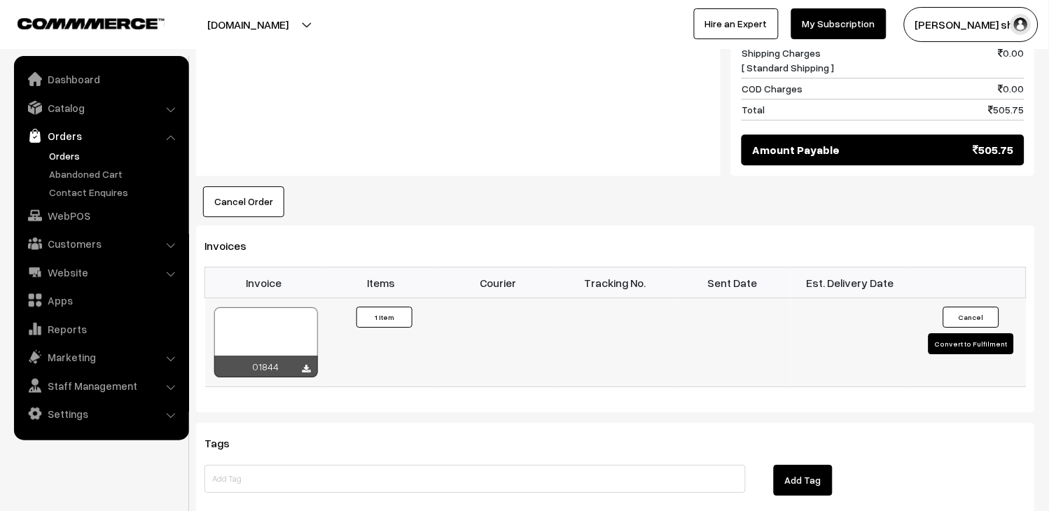
click at [268, 316] on div at bounding box center [266, 342] width 104 height 70
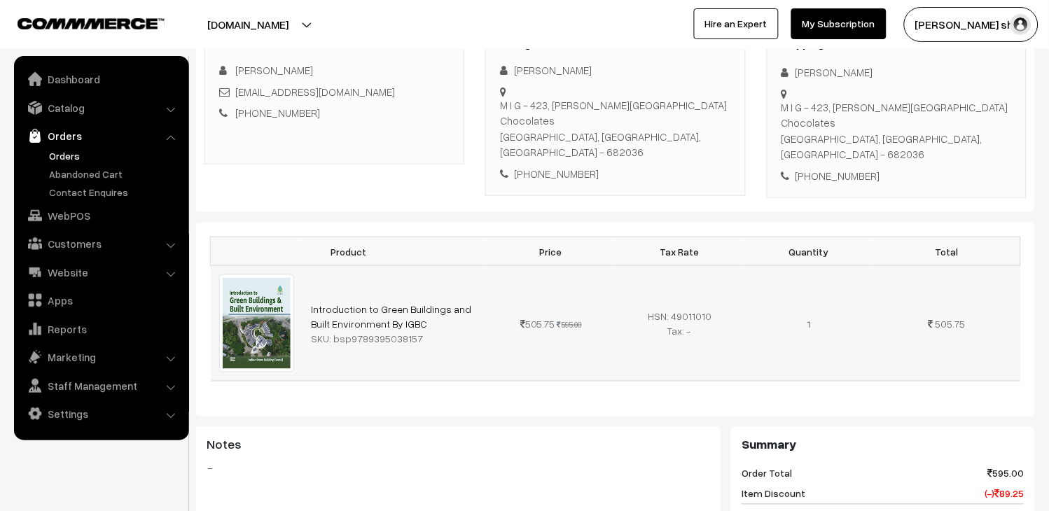
scroll to position [0, 0]
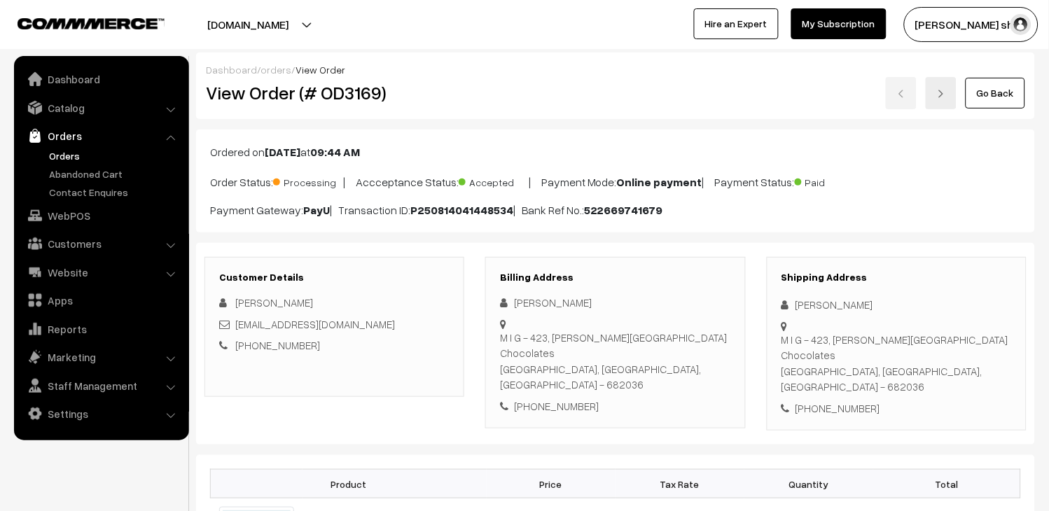
click at [62, 155] on link "Orders" at bounding box center [115, 155] width 139 height 15
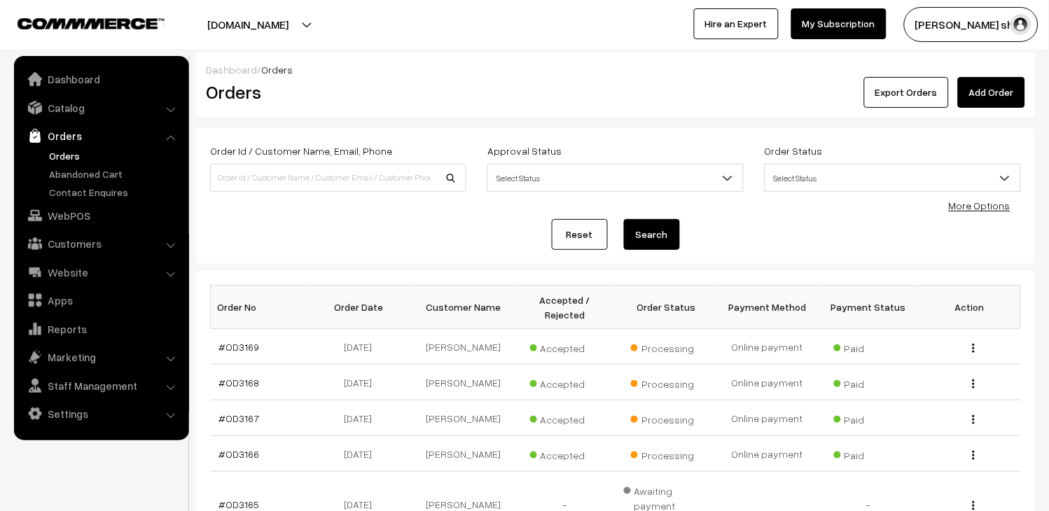
click at [60, 148] on link "Orders" at bounding box center [115, 155] width 139 height 15
